Goal: Obtain resource: Download file/media

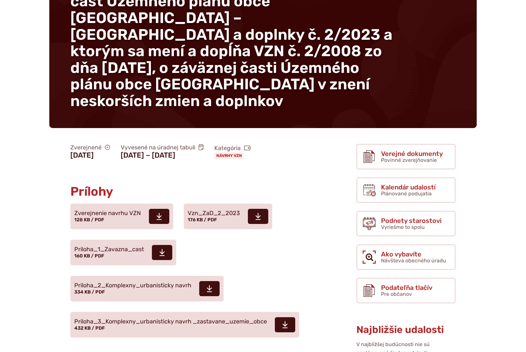
scroll to position [101, 0]
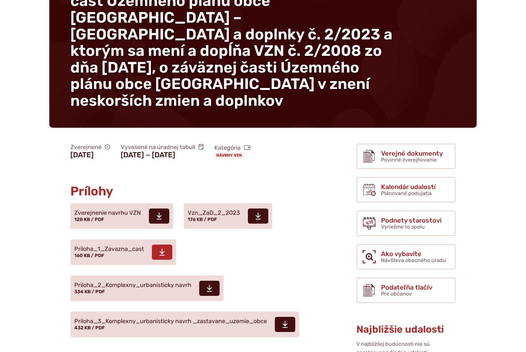
click at [105, 246] on span "Priloha_1_Zavazna_cast" at bounding box center [109, 249] width 70 height 7
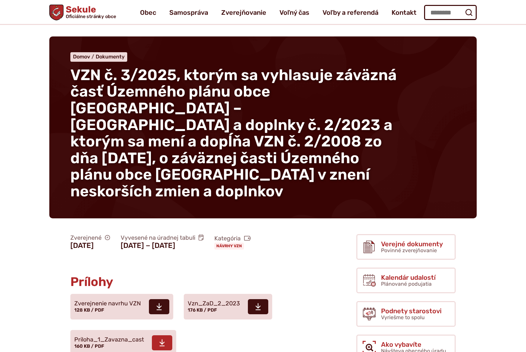
scroll to position [0, 0]
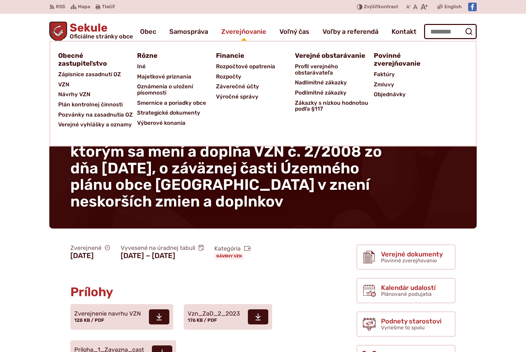
click at [240, 36] on span "Zverejňovanie" at bounding box center [243, 31] width 45 height 18
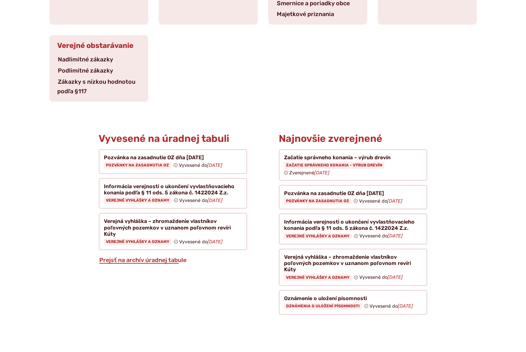
scroll to position [325, 0]
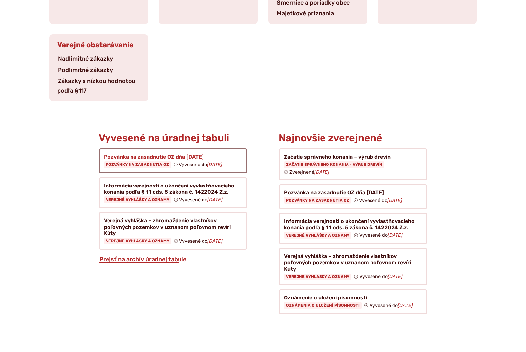
click at [159, 148] on figure at bounding box center [173, 160] width 148 height 25
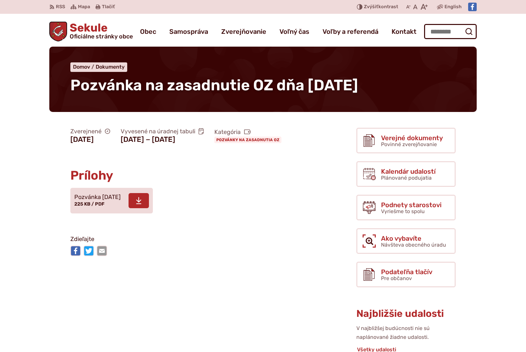
click at [114, 210] on span "Pozvánka [DATE] 225 KB / PDF" at bounding box center [97, 201] width 46 height 18
click at [246, 15] on div "Sekule Oficiálne stránky obce Prepnúť Menu Obec blok História a kronika obce Od…" at bounding box center [262, 30] width 427 height 33
click at [43, 195] on article "Zverejnené [DATE] Vyvesené na úradnej tabuli [DATE] − [DATE] Kategória Pozvánky…" at bounding box center [192, 192] width 307 height 134
click at [55, 34] on img "Logo Sekule, prejsť na domovskú stránku." at bounding box center [58, 32] width 18 height 20
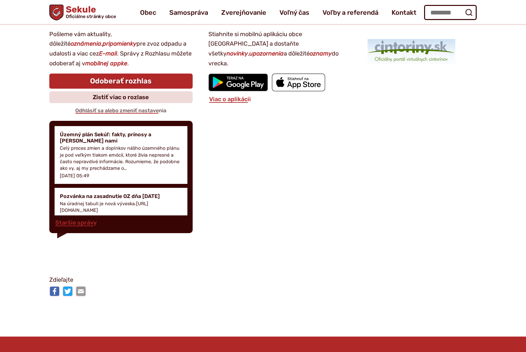
scroll to position [879, 0]
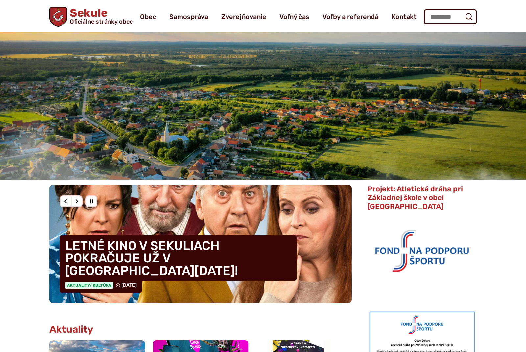
scroll to position [0, 0]
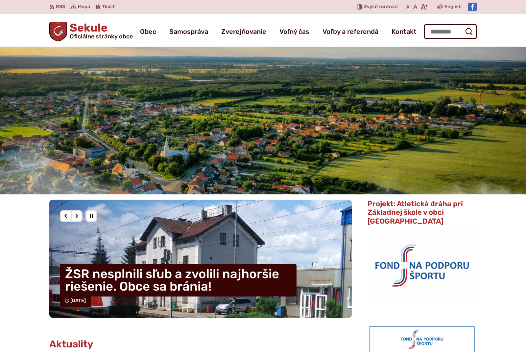
click at [336, 8] on span at bounding box center [235, 7] width 229 height 14
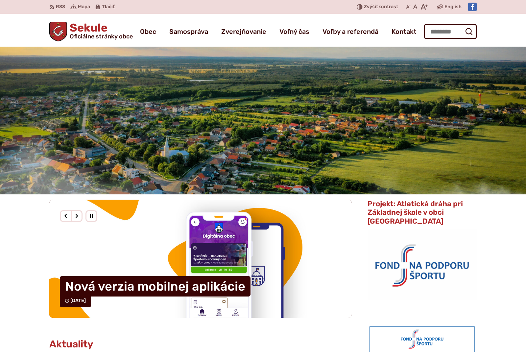
click at [247, 22] on div "Sekule Oficiálne stránky obce Prepnúť Menu Obec blok História a kronika obce Od…" at bounding box center [262, 30] width 427 height 33
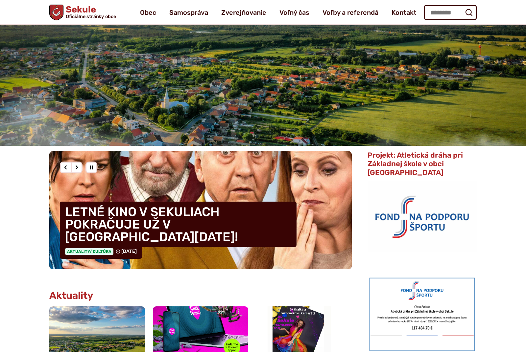
scroll to position [46, 0]
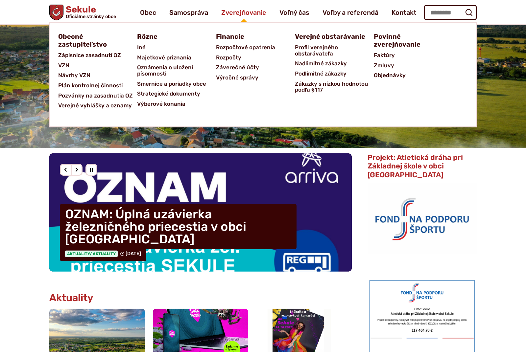
click at [241, 13] on span "Zverejňovanie" at bounding box center [243, 12] width 45 height 18
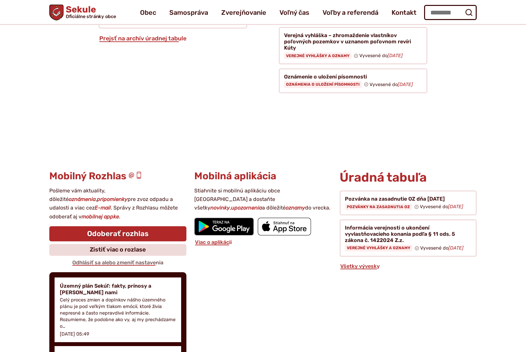
scroll to position [440, 0]
